Goal: Check status: Check status

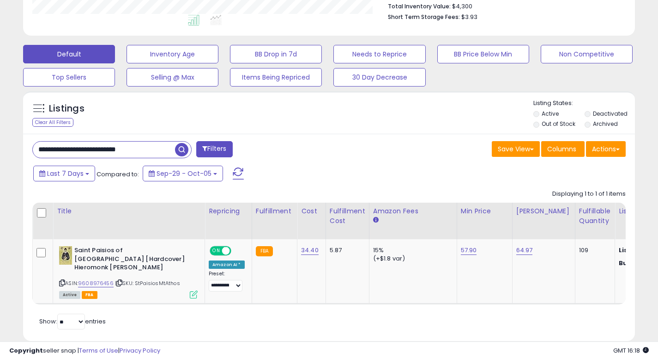
scroll to position [189, 354]
drag, startPoint x: 131, startPoint y: 151, endPoint x: 0, endPoint y: 147, distance: 131.3
click at [0, 147] on div "**********" at bounding box center [329, 79] width 658 height 591
type input "*******"
click at [177, 150] on span "button" at bounding box center [181, 149] width 13 height 13
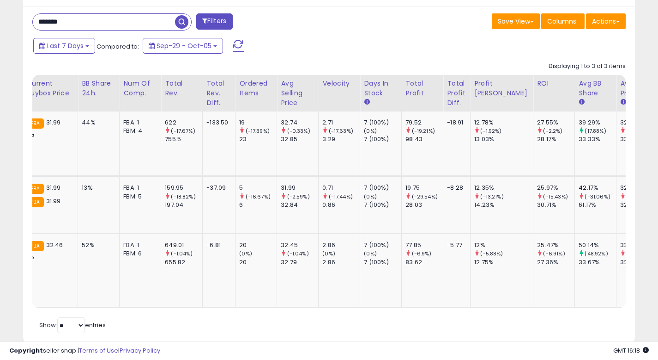
scroll to position [0, 0]
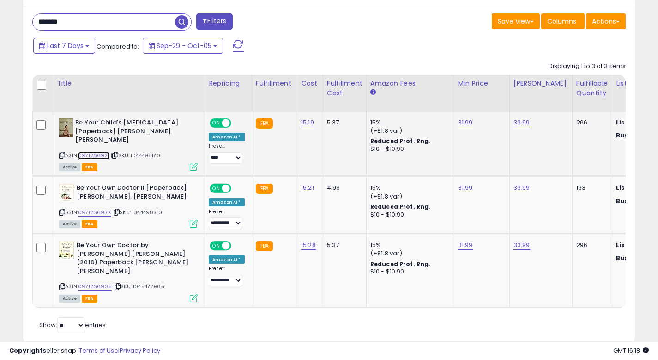
click at [105, 152] on link "0971266921" at bounding box center [93, 156] width 31 height 8
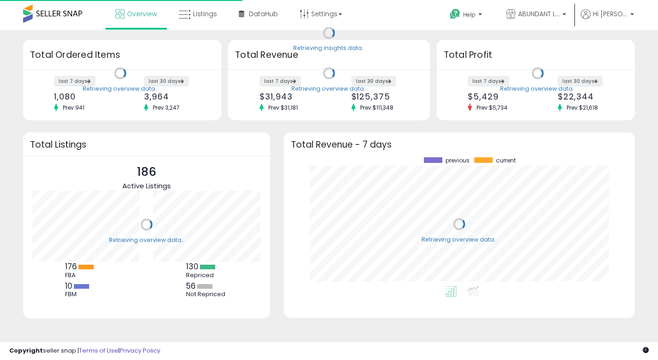
scroll to position [128, 333]
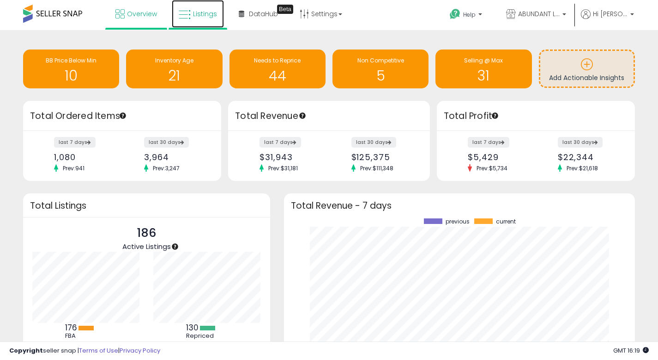
click at [200, 19] on link "Listings" at bounding box center [198, 14] width 52 height 28
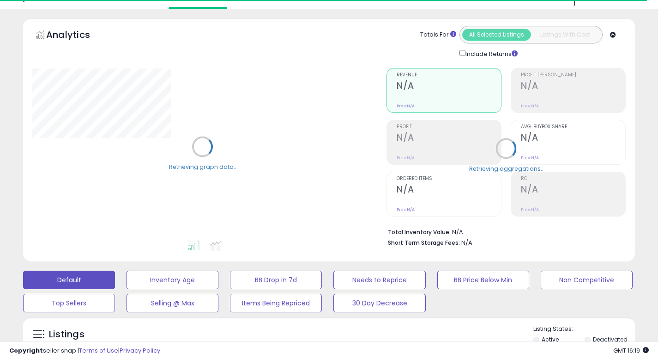
scroll to position [187, 0]
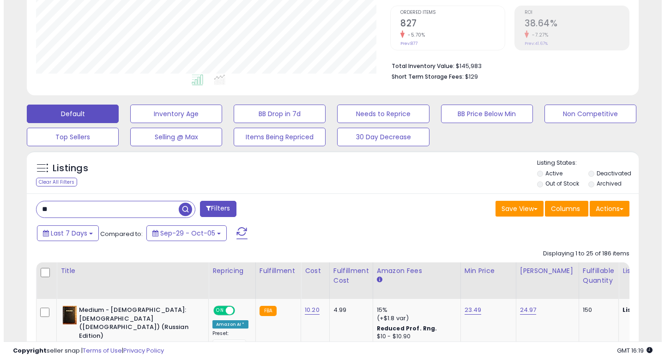
scroll to position [189, 354]
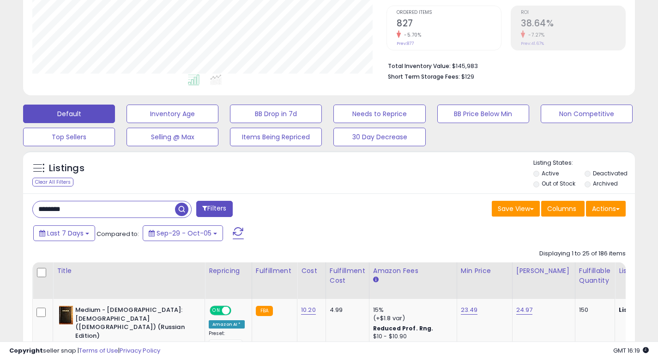
type input "*******"
click at [177, 208] on span "button" at bounding box center [181, 208] width 13 height 13
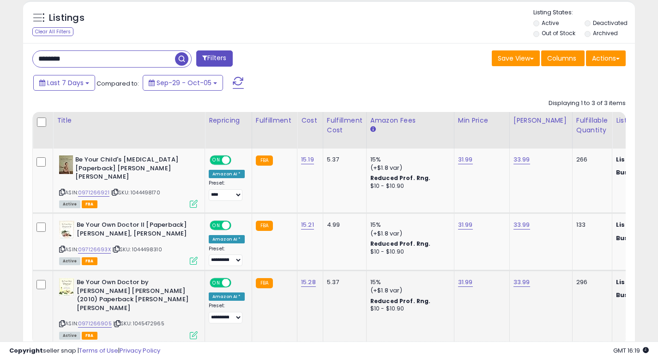
scroll to position [384, 0]
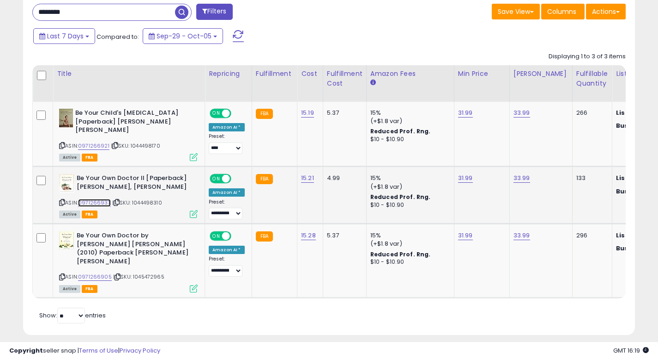
click at [101, 199] on link "097126693X" at bounding box center [94, 203] width 33 height 8
click at [94, 142] on link "0971266921" at bounding box center [93, 146] width 31 height 8
click at [102, 273] on link "0971266905" at bounding box center [95, 277] width 34 height 8
